Goal: Information Seeking & Learning: Check status

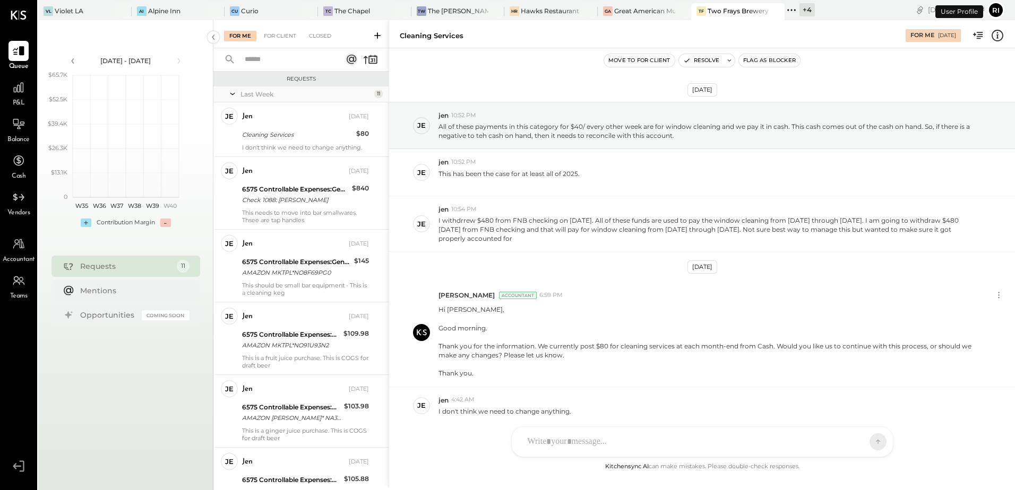
scroll to position [44, 0]
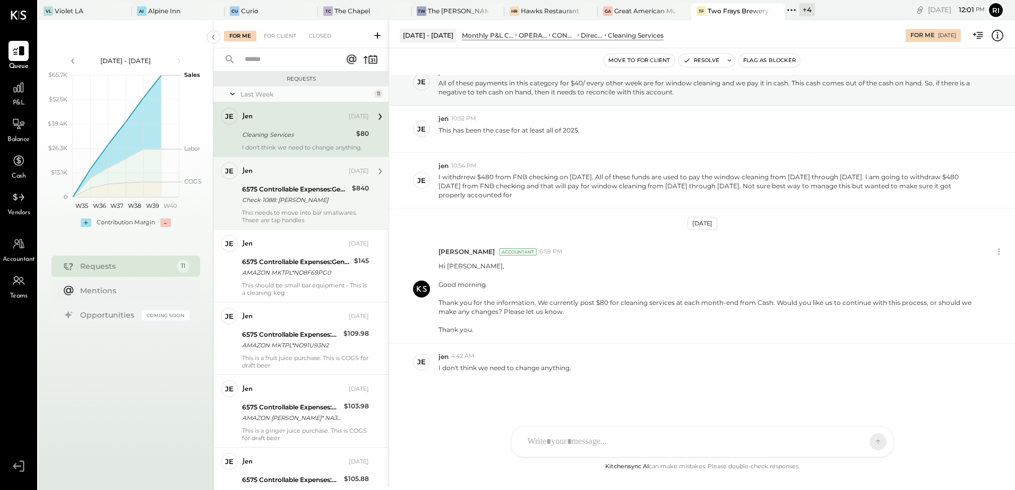
click at [293, 205] on div "6575 Controllable Expenses:General & Administrative Expenses:Office Supplies & …" at bounding box center [295, 194] width 107 height 23
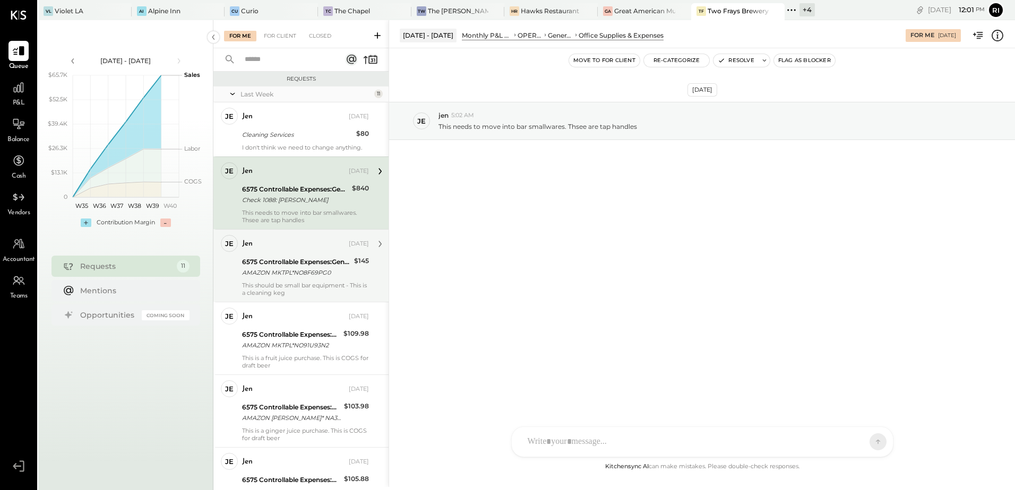
click at [325, 258] on div "6575 Controllable Expenses:General & Administrative Expenses:Office Supplies & …" at bounding box center [296, 262] width 109 height 11
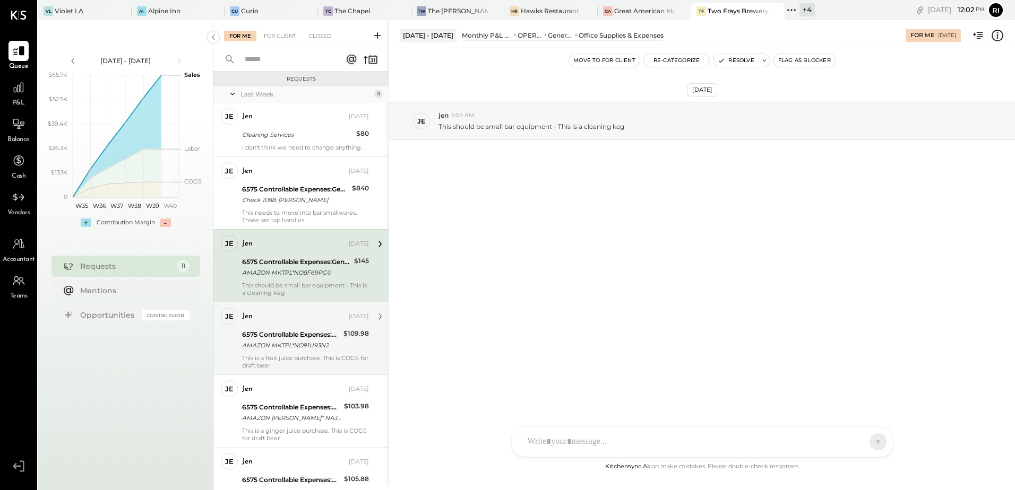
click at [329, 351] on div "6575 Controllable Expenses:General & Administrative Expenses:Office Supplies & …" at bounding box center [291, 340] width 98 height 23
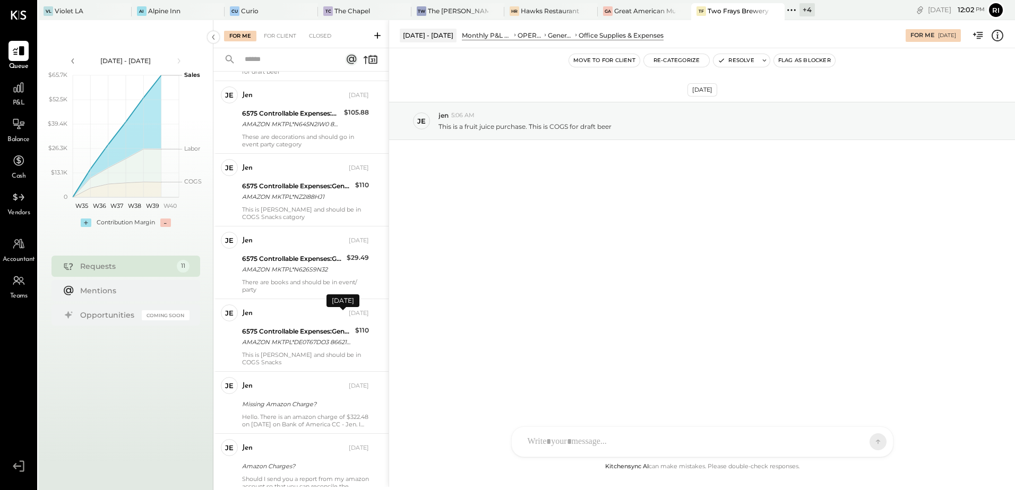
scroll to position [405, 0]
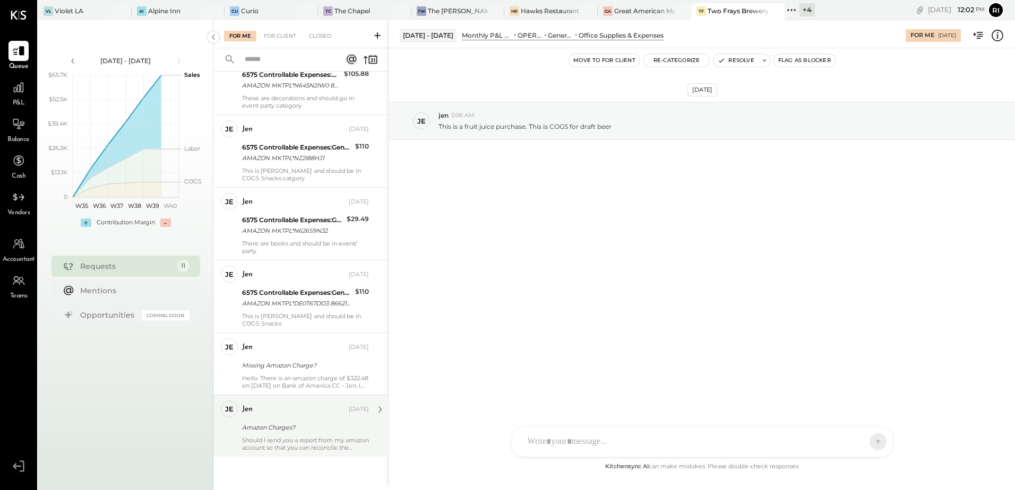
click at [303, 428] on div "Amazon Charges?" at bounding box center [304, 427] width 124 height 11
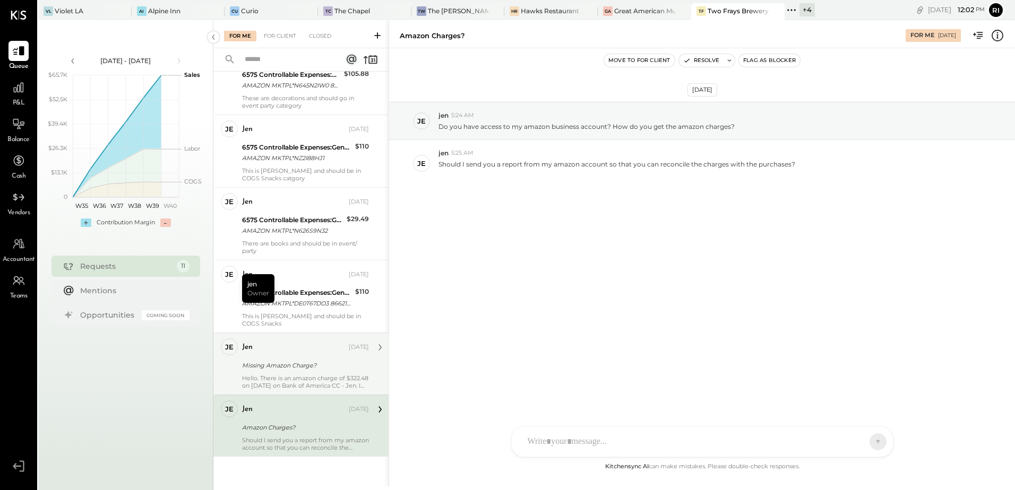
click at [288, 377] on div "Hello. There is an amazon charge of $322.48 on [DATE] on Bank of America CC - J…" at bounding box center [305, 382] width 127 height 15
